Goal: Task Accomplishment & Management: Use online tool/utility

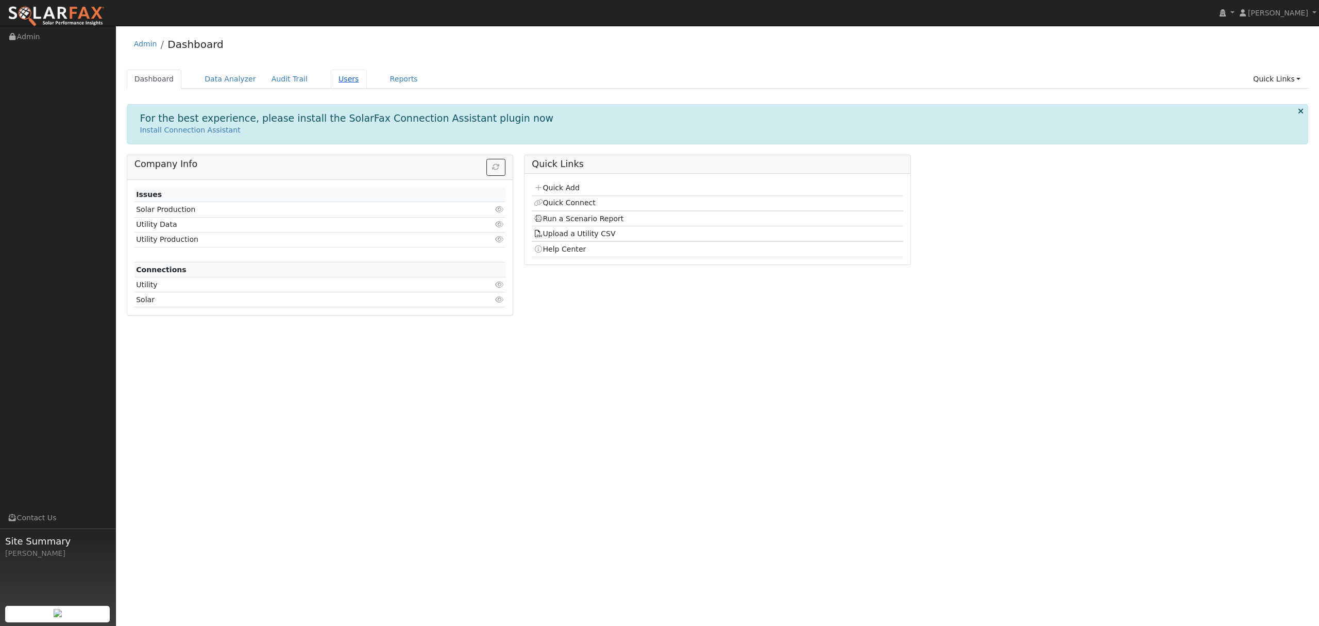
click at [331, 77] on link "Users" at bounding box center [349, 79] width 36 height 19
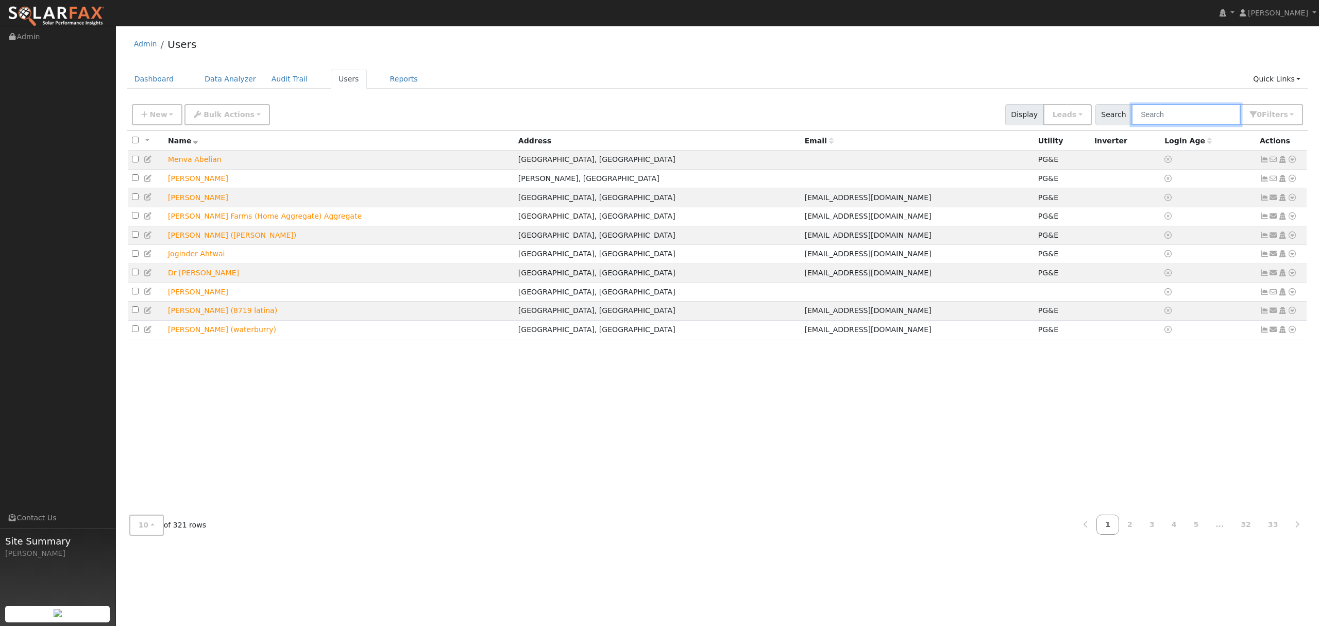
click at [1181, 112] on input "text" at bounding box center [1186, 114] width 109 height 21
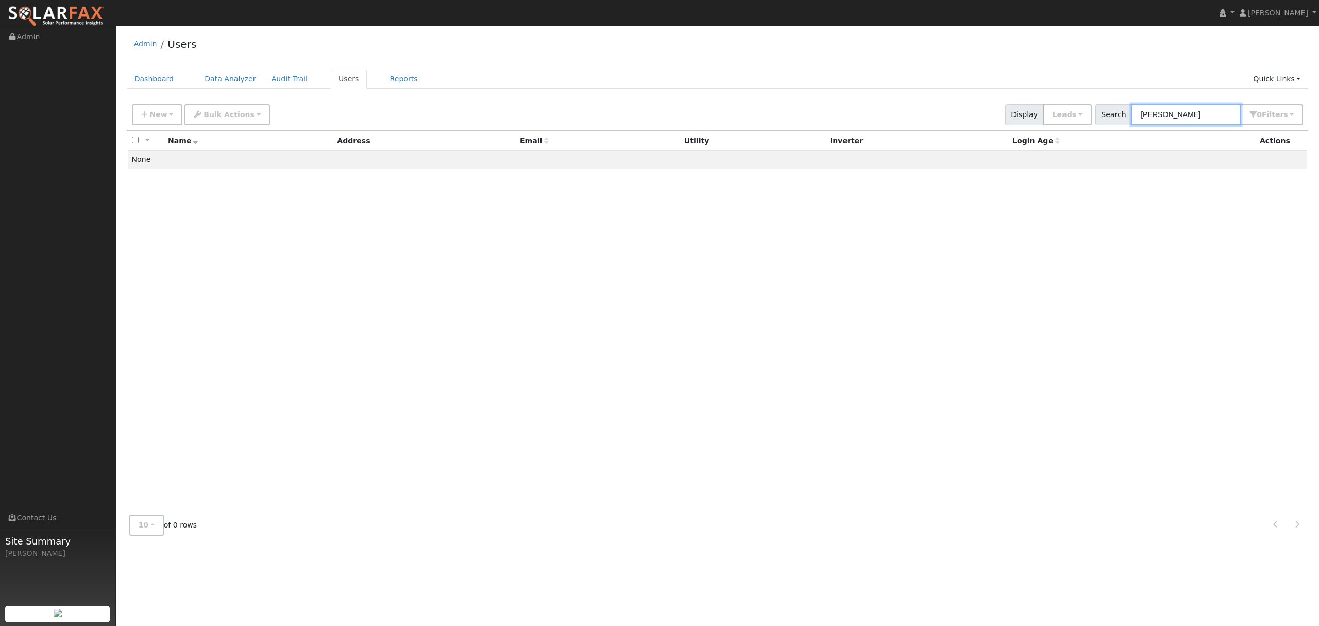
drag, startPoint x: 1189, startPoint y: 114, endPoint x: 1126, endPoint y: 135, distance: 66.7
click at [0, 0] on div "New Add User Quick Add Quick Connect Quick Convert Lead Bulk Actions Send Email…" at bounding box center [0, 0] width 0 height 0
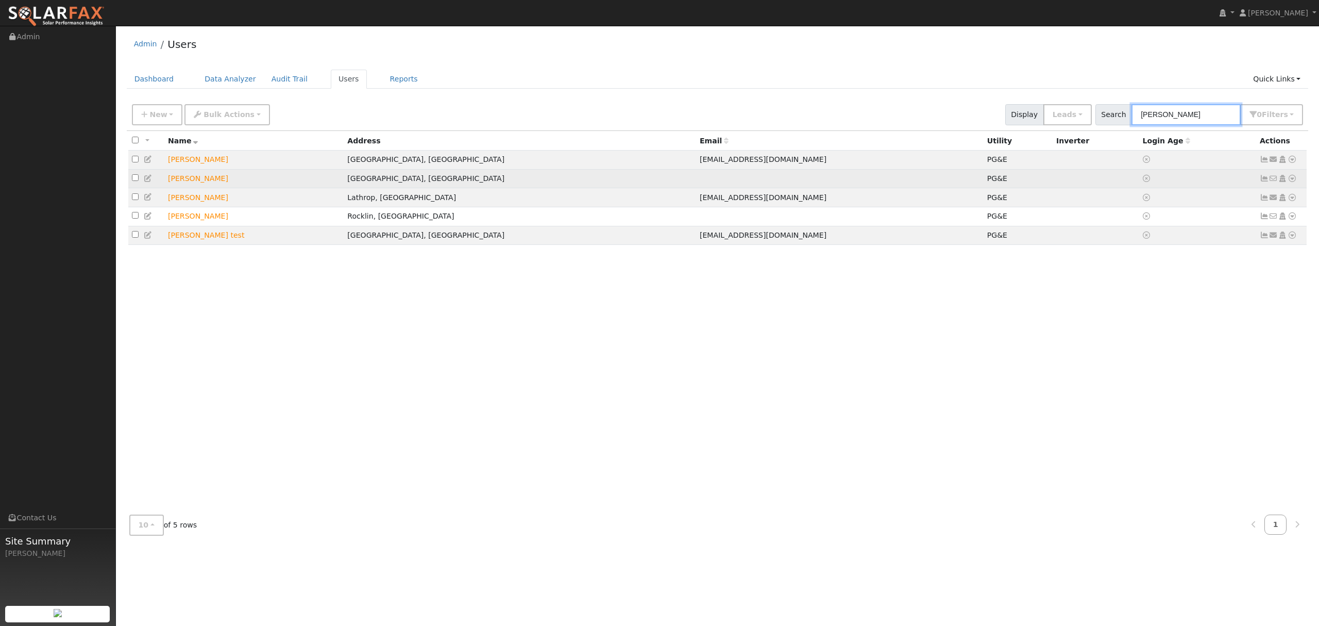
type input "[PERSON_NAME]"
click at [1289, 176] on icon at bounding box center [1292, 178] width 9 height 7
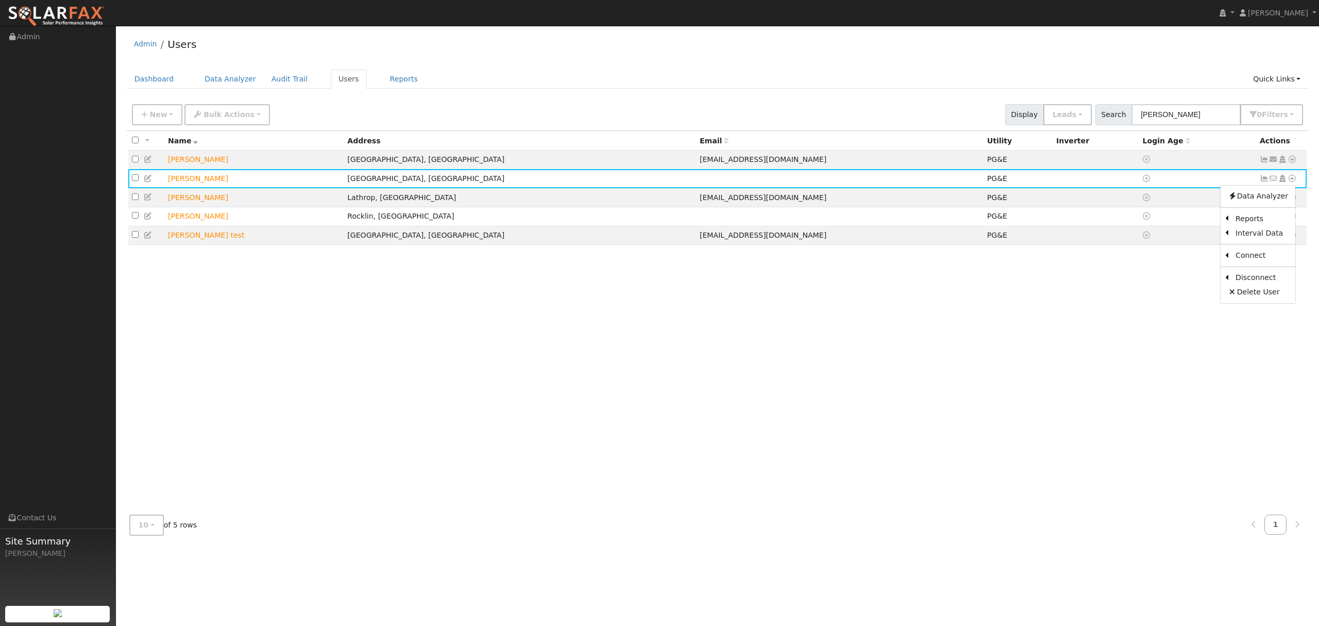
click at [928, 376] on div "All None All on page None on page Name Address Email Utility Inverter Login Age…" at bounding box center [718, 318] width 1182 height 375
click at [1290, 157] on icon at bounding box center [1292, 159] width 9 height 7
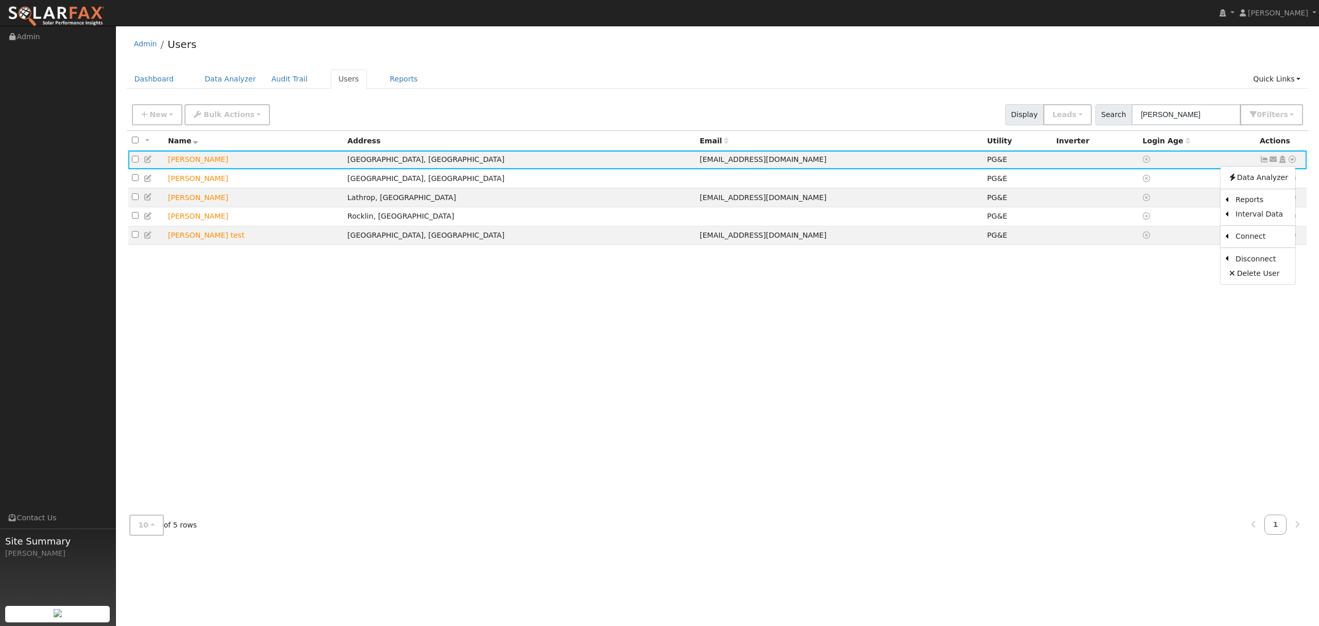
click at [1085, 343] on div "All None All on page None on page Name Address Email Utility Inverter Login Age…" at bounding box center [718, 318] width 1182 height 375
